Goal: Information Seeking & Learning: Learn about a topic

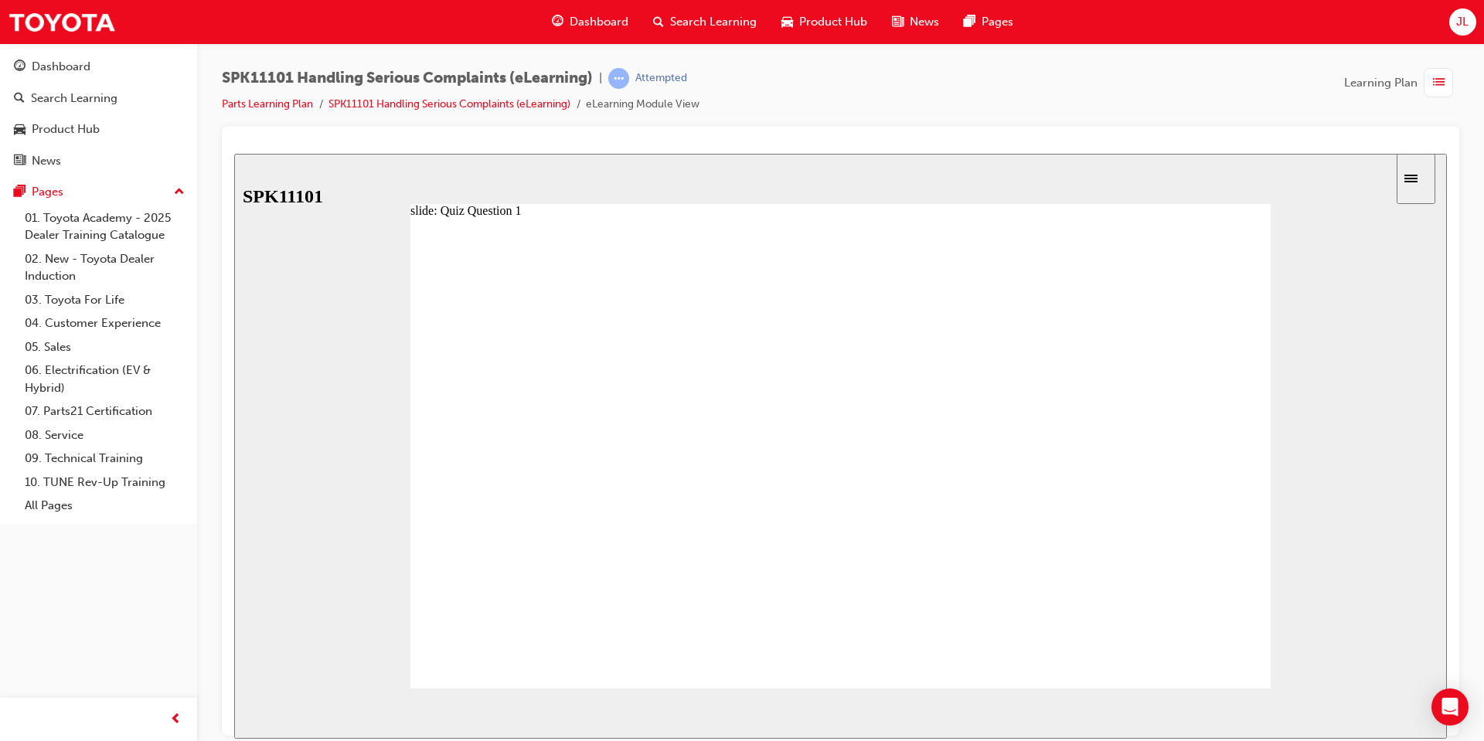
radio input "true"
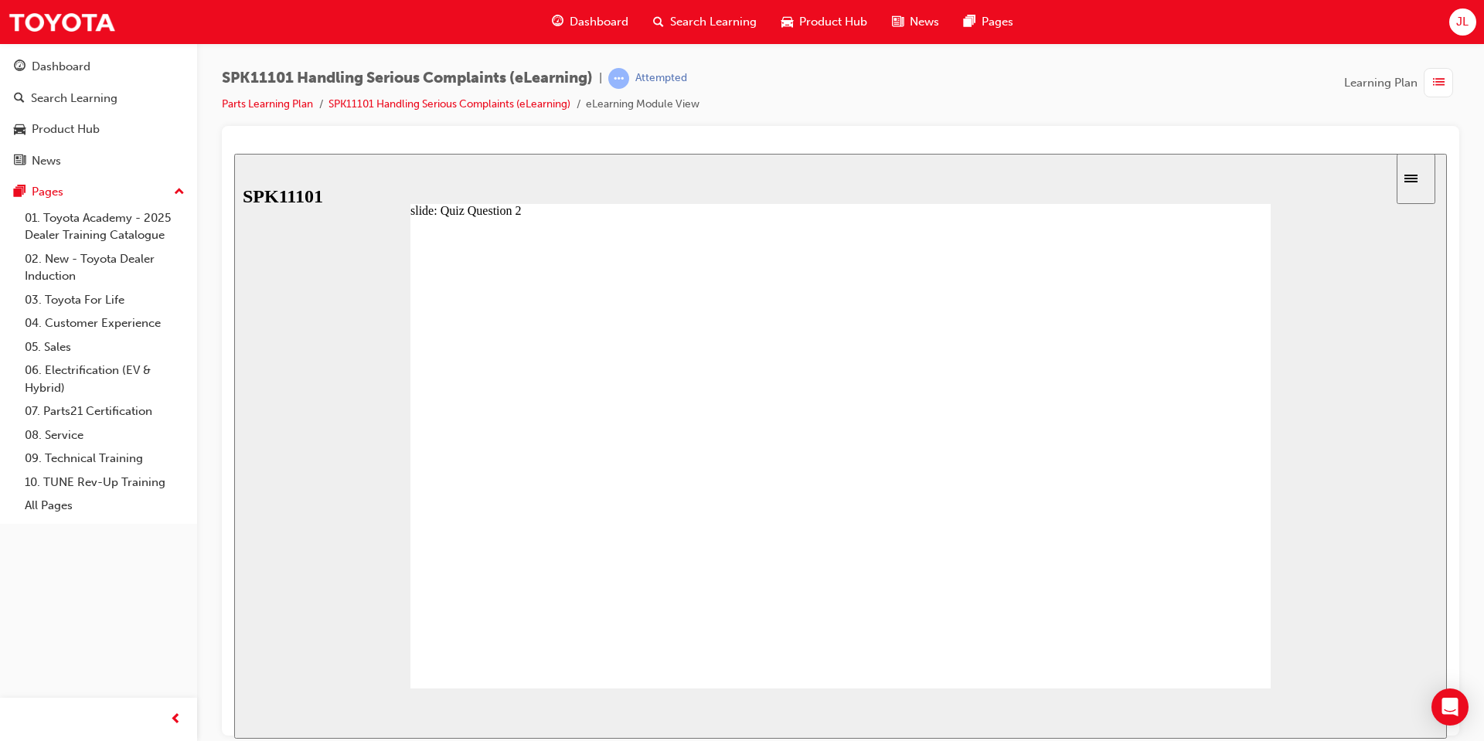
drag, startPoint x: 811, startPoint y: 471, endPoint x: 820, endPoint y: 418, distance: 53.4
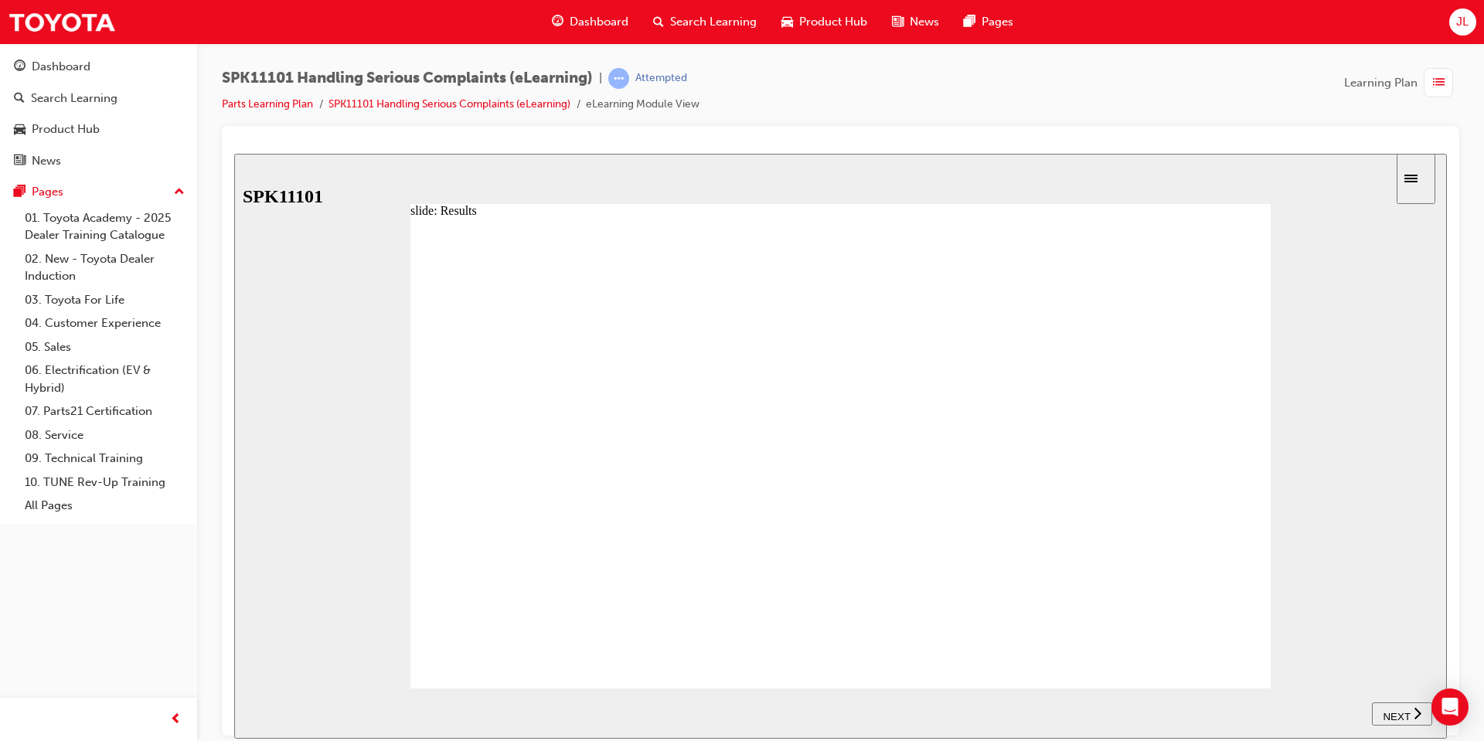
click at [1394, 710] on span "NEXT" at bounding box center [1396, 716] width 27 height 12
